Goal: Navigation & Orientation: Find specific page/section

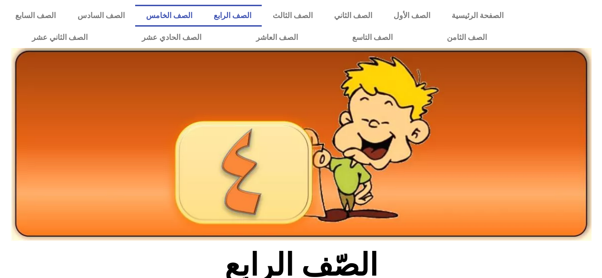
click at [203, 15] on link "الصف الخامس" at bounding box center [169, 16] width 68 height 22
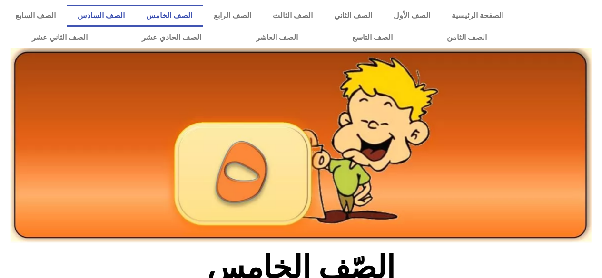
click at [135, 19] on link "الصف السادس" at bounding box center [101, 16] width 69 height 22
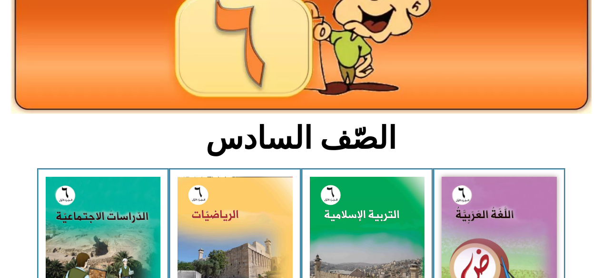
scroll to position [134, 0]
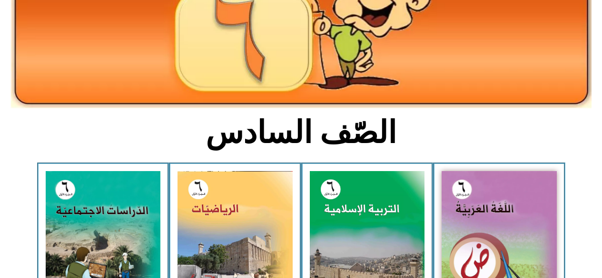
click at [455, 217] on img at bounding box center [499, 243] width 115 height 144
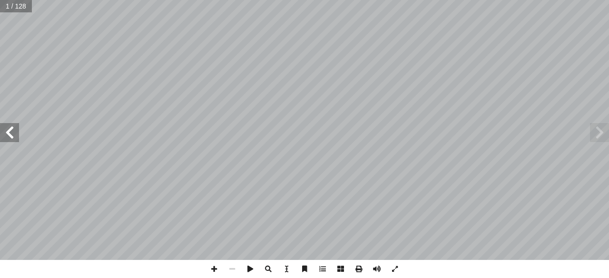
click at [2, 130] on span at bounding box center [9, 132] width 19 height 19
click at [7, 136] on span at bounding box center [9, 132] width 19 height 19
click at [8, 136] on span at bounding box center [9, 132] width 19 height 19
click at [12, 136] on span at bounding box center [9, 132] width 19 height 19
click at [12, 129] on span at bounding box center [9, 132] width 19 height 19
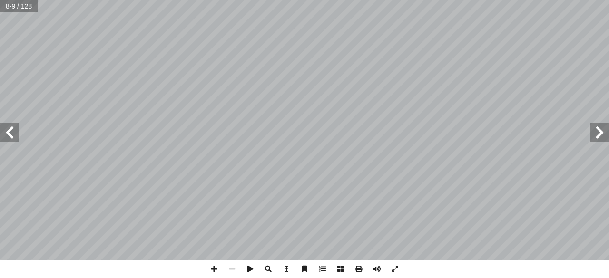
click at [10, 132] on span at bounding box center [9, 132] width 19 height 19
